Goal: Connect with others: Connect with others

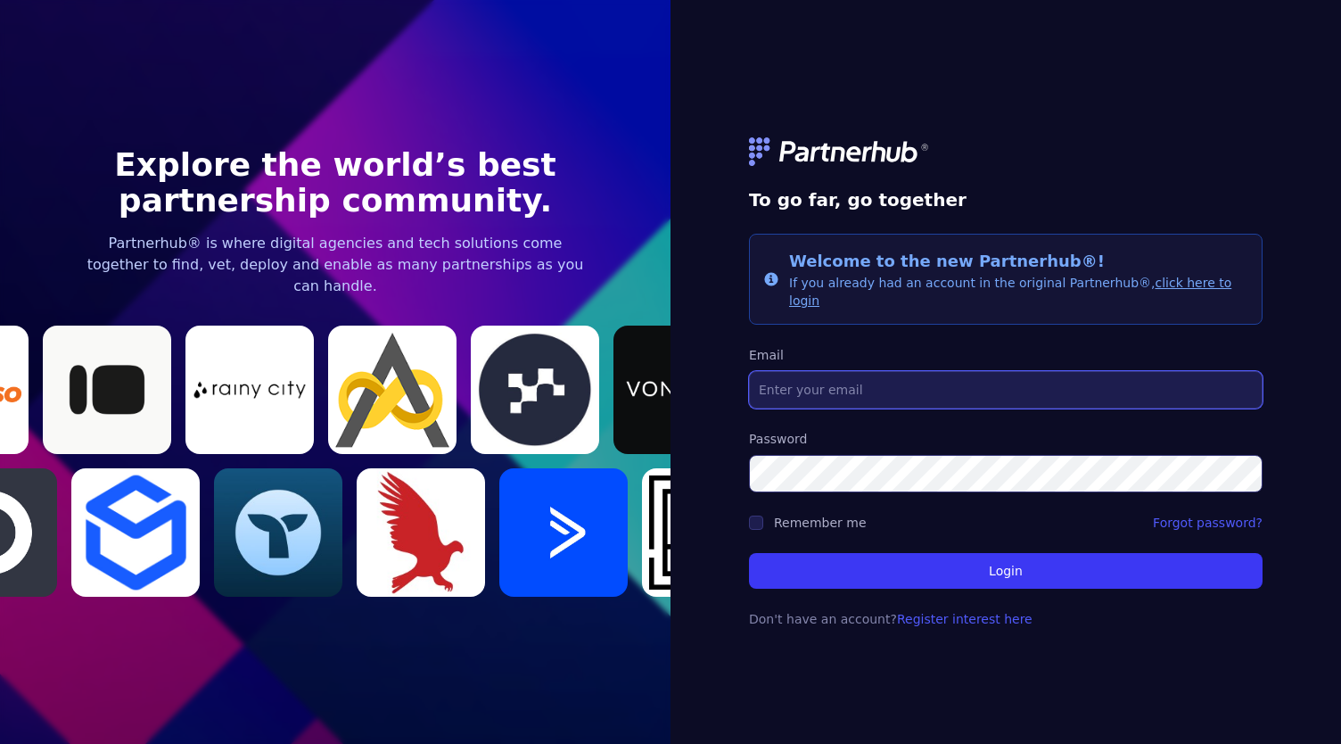
type input "[EMAIL_ADDRESS][DOMAIN_NAME]"
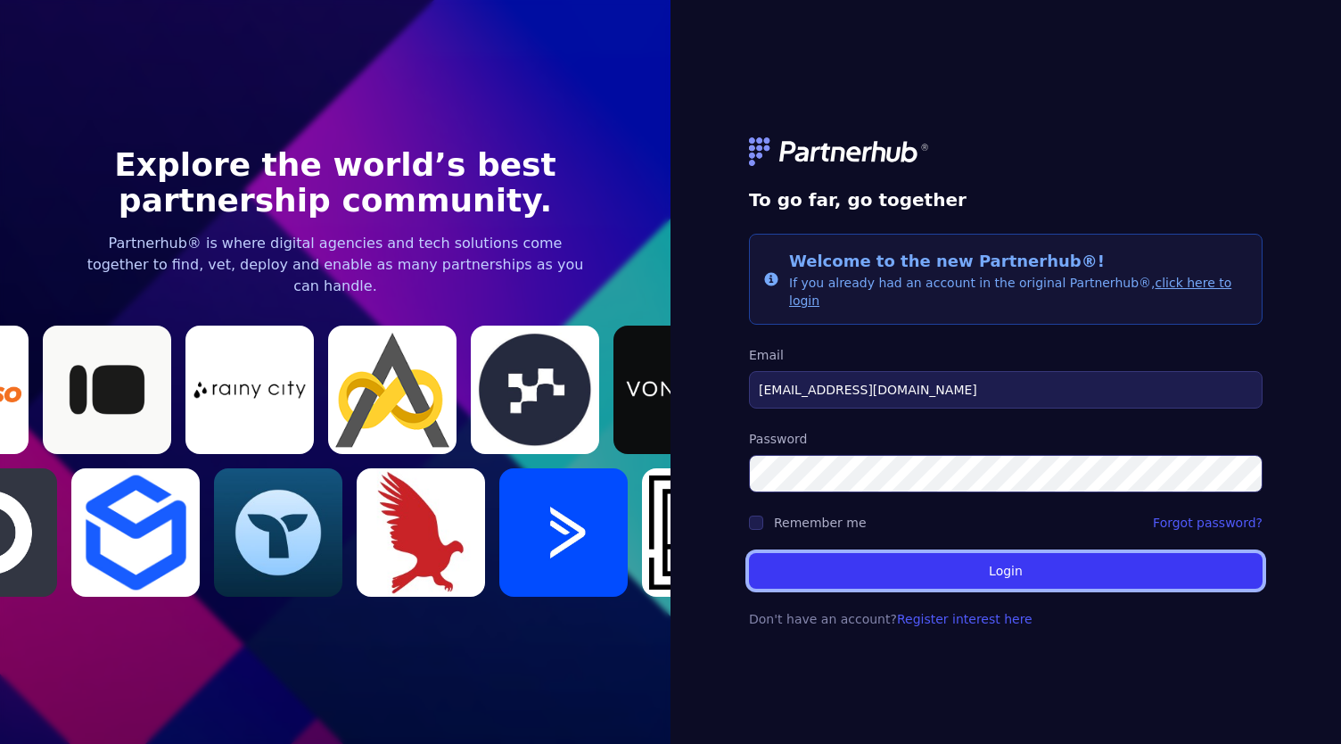
click at [876, 557] on button "Login" at bounding box center [1006, 571] width 514 height 36
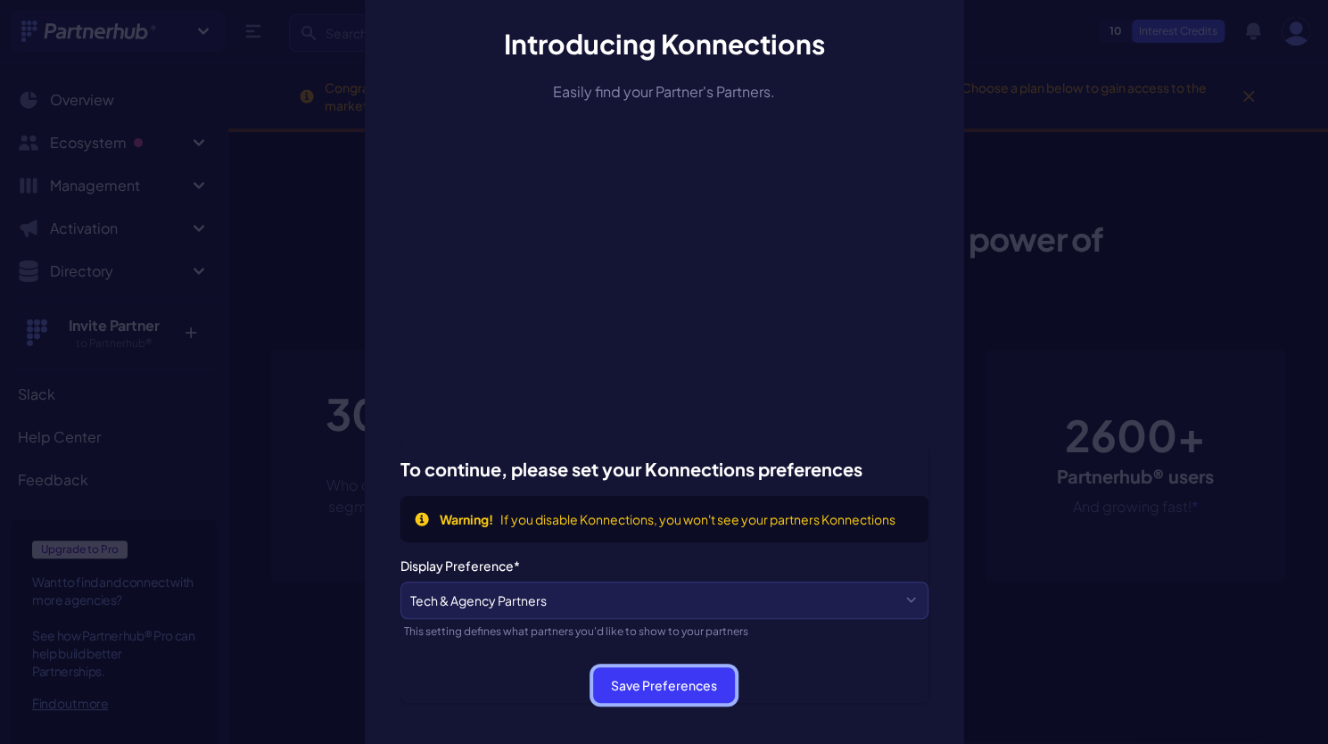
click at [709, 682] on button "Save Preferences" at bounding box center [664, 685] width 142 height 36
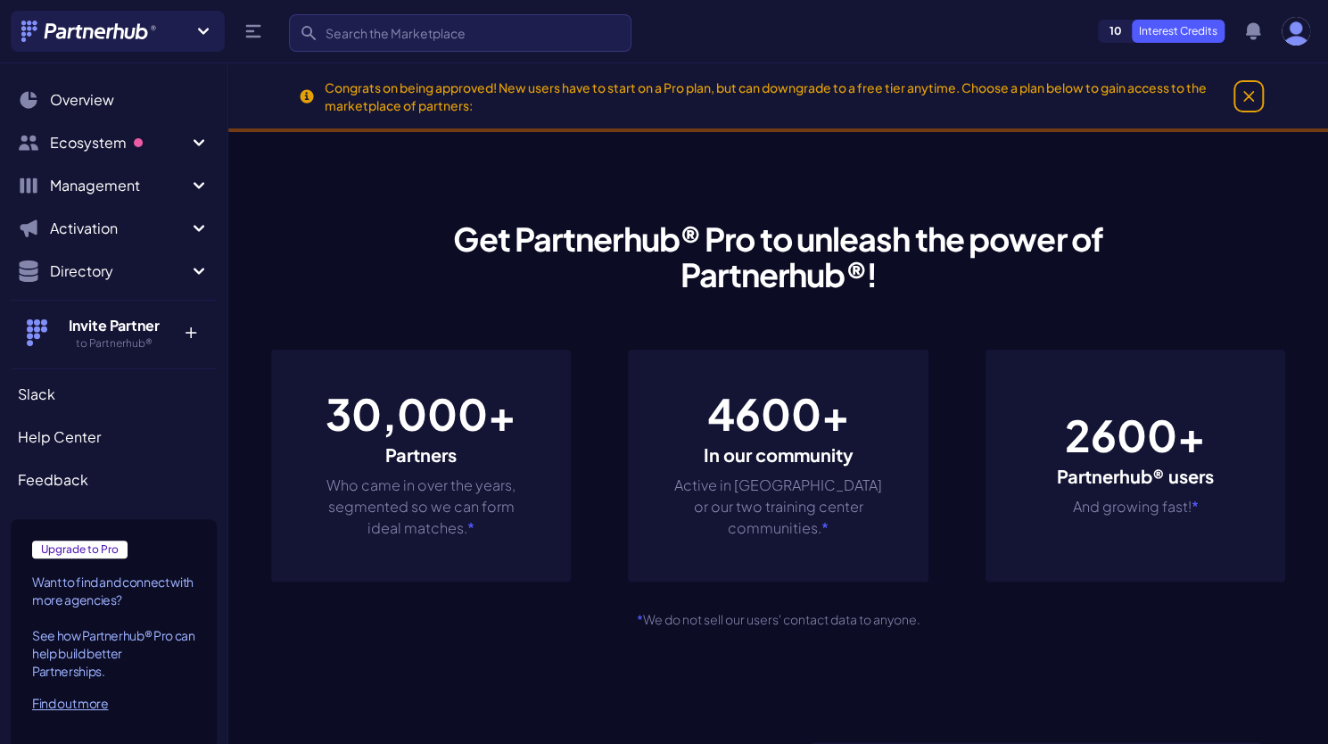
click at [1249, 96] on icon "Close" at bounding box center [1248, 96] width 9 height 9
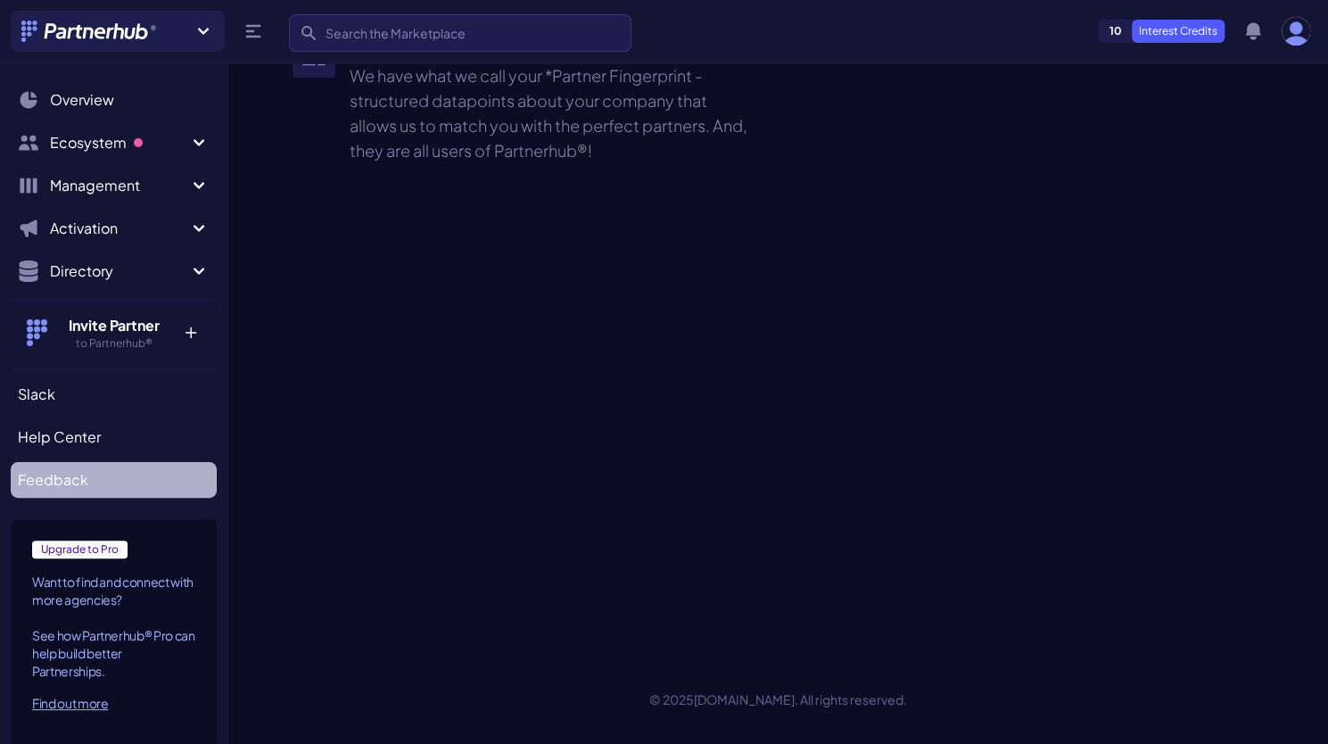
scroll to position [965, 0]
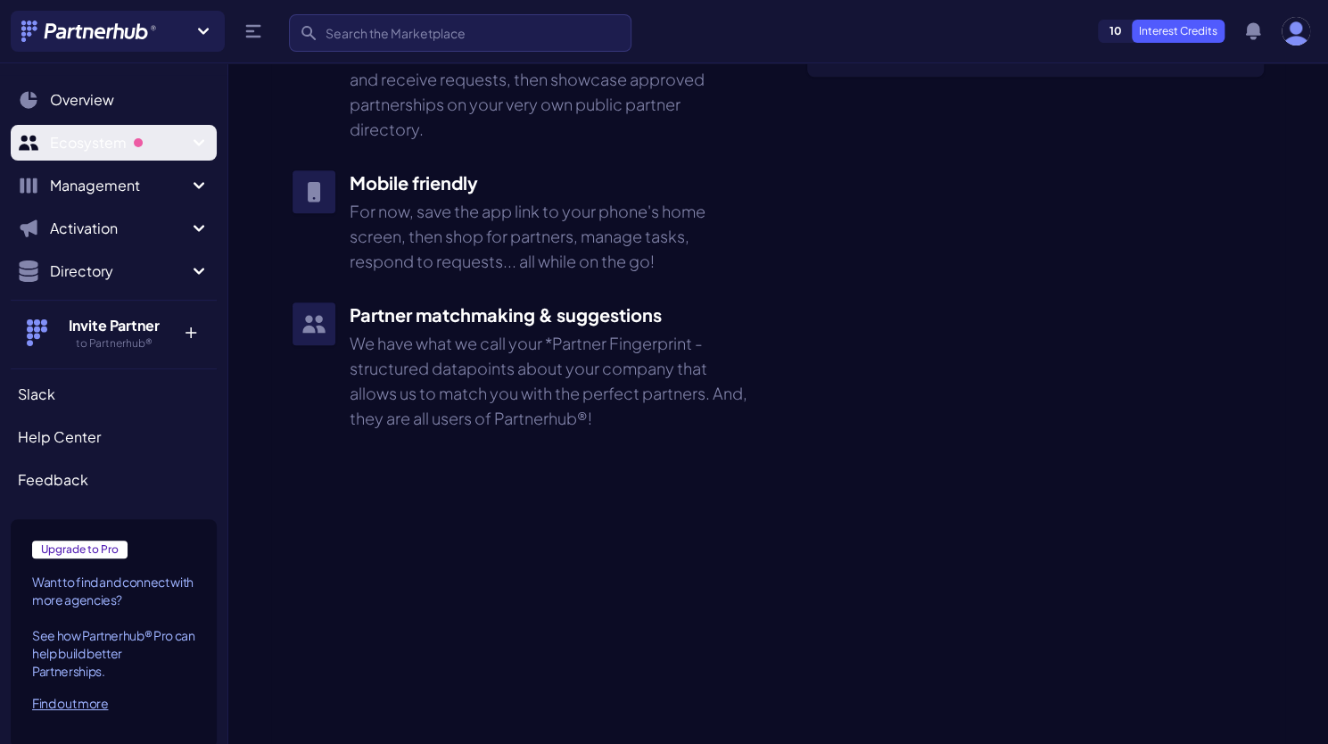
click at [114, 147] on span "Ecosystem" at bounding box center [119, 142] width 138 height 21
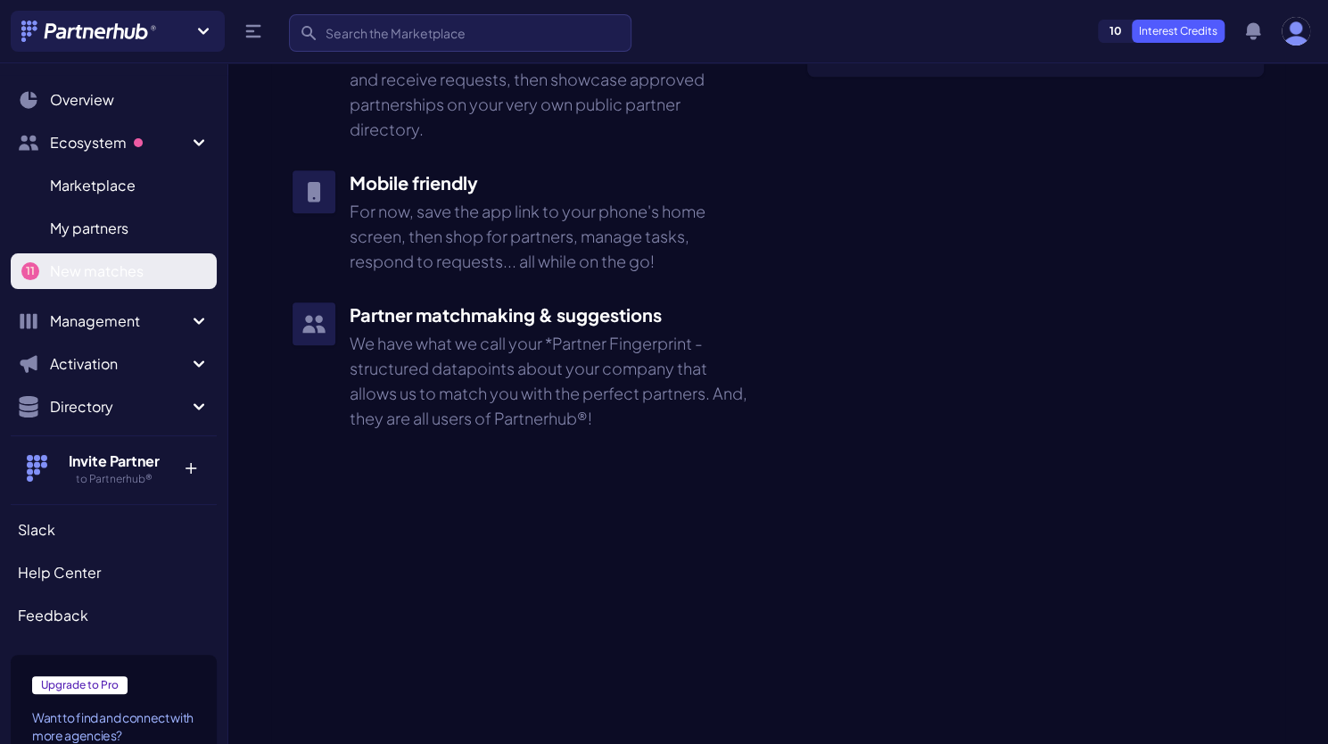
click at [127, 267] on span "New matches" at bounding box center [97, 270] width 94 height 21
